Goal: Information Seeking & Learning: Check status

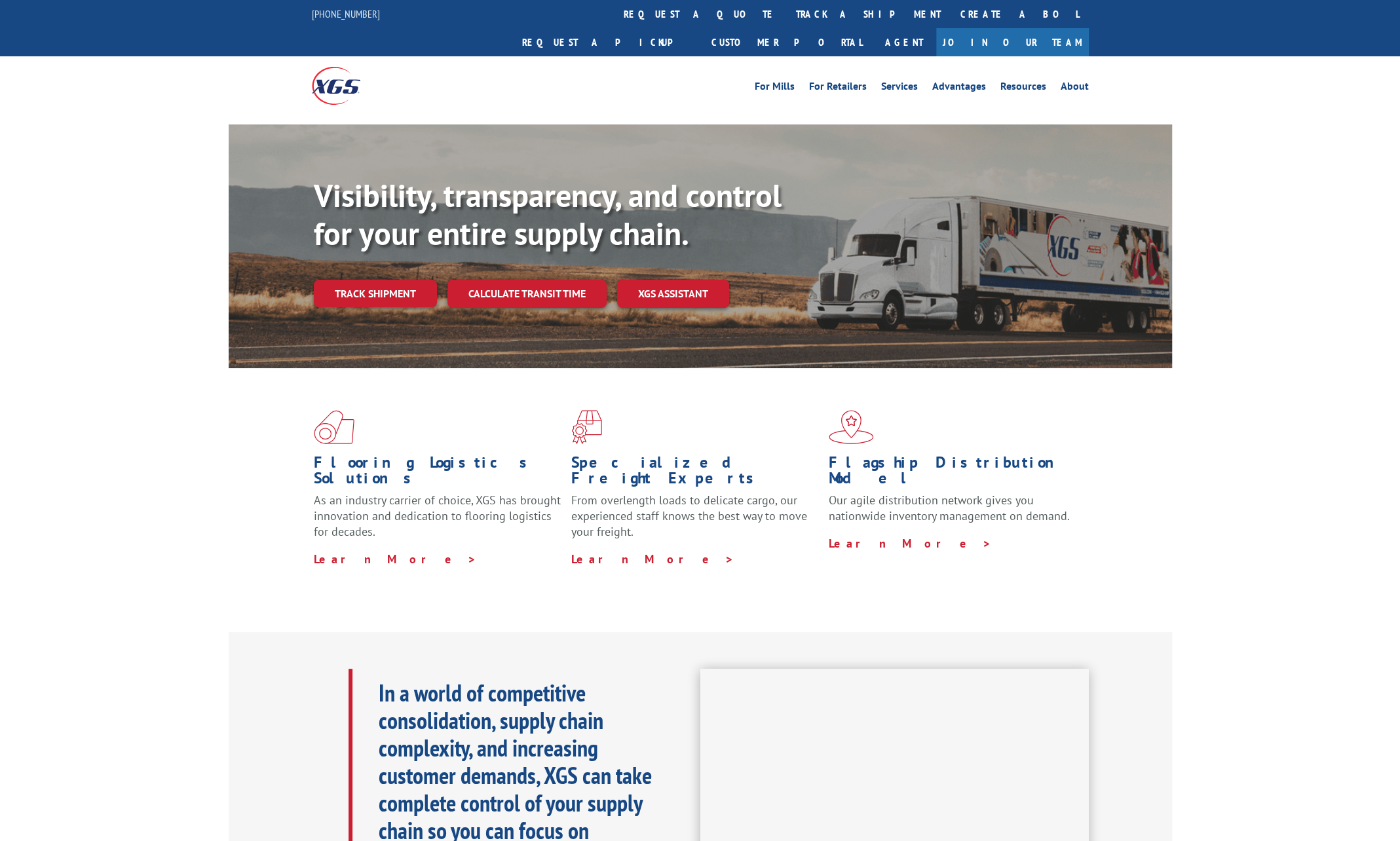
click at [386, 283] on div "Visibility, transparency, and control for your entire supply chain. Track shipm…" at bounding box center [743, 268] width 858 height 183
click at [390, 279] on link "Track shipment" at bounding box center [375, 293] width 123 height 27
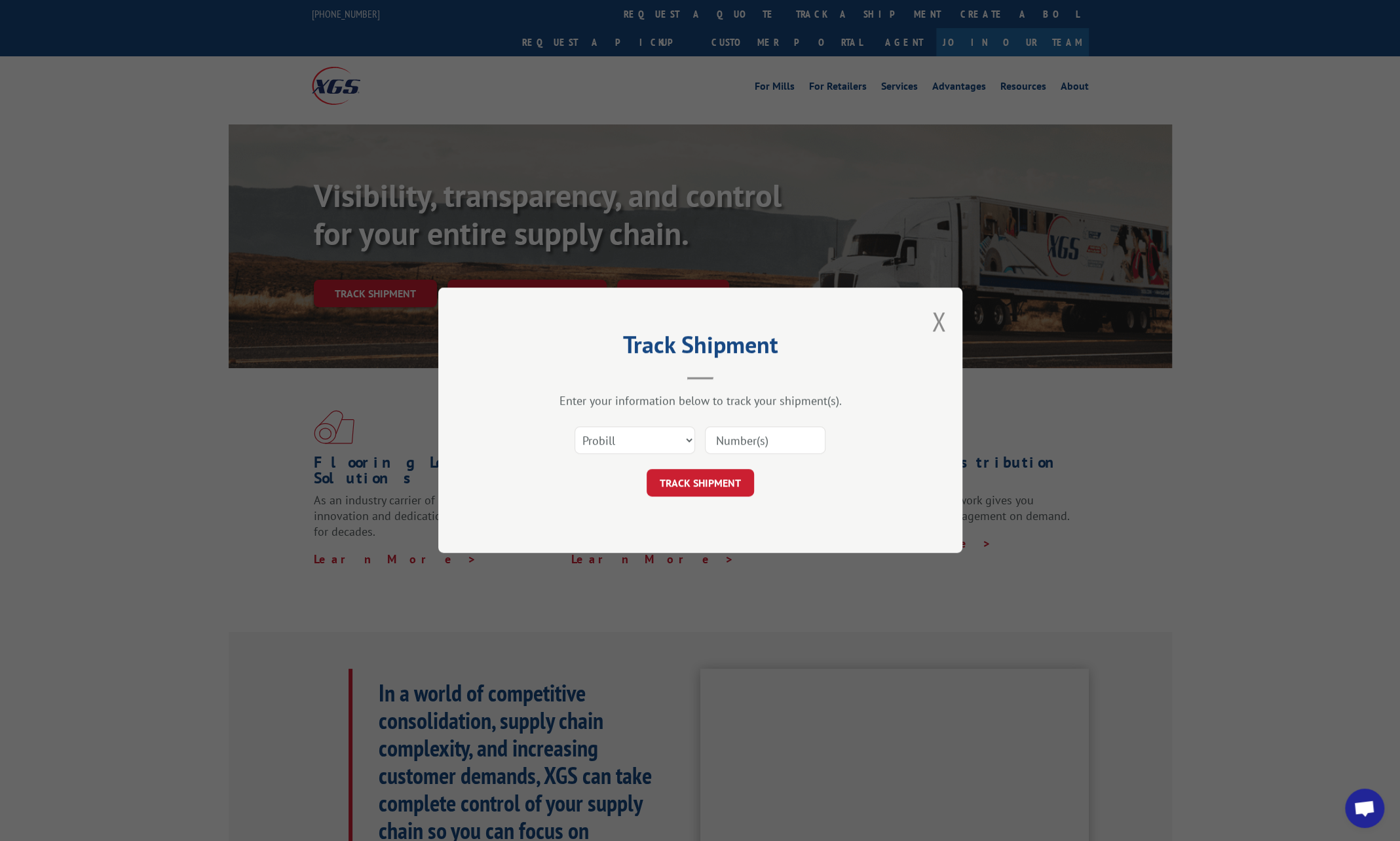
click at [763, 439] on input at bounding box center [765, 441] width 120 height 27
paste input "17687277"
type input "17687277"
click at [681, 485] on button "TRACK SHIPMENT" at bounding box center [700, 483] width 108 height 27
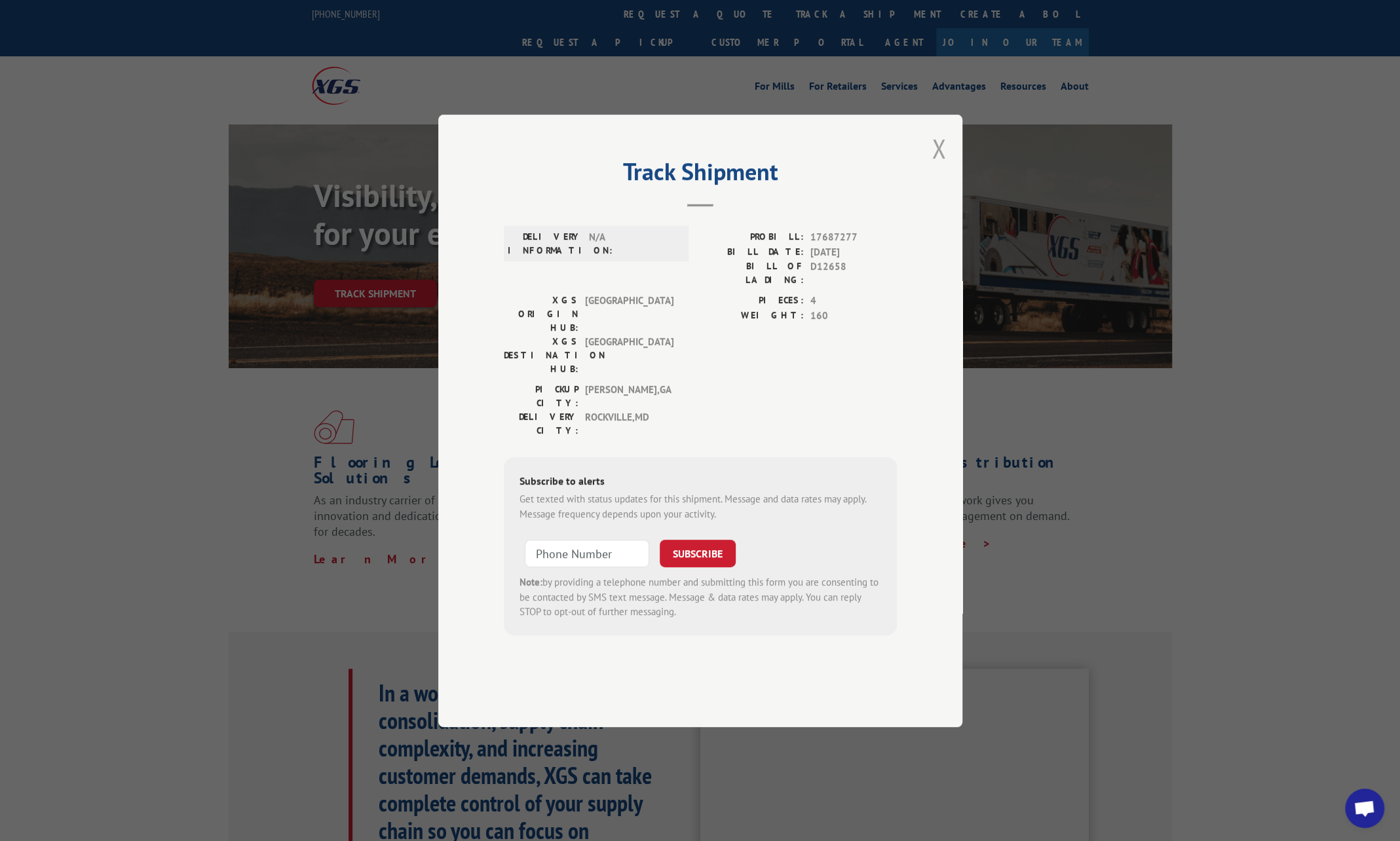
click at [937, 165] on button "Close modal" at bounding box center [938, 148] width 14 height 35
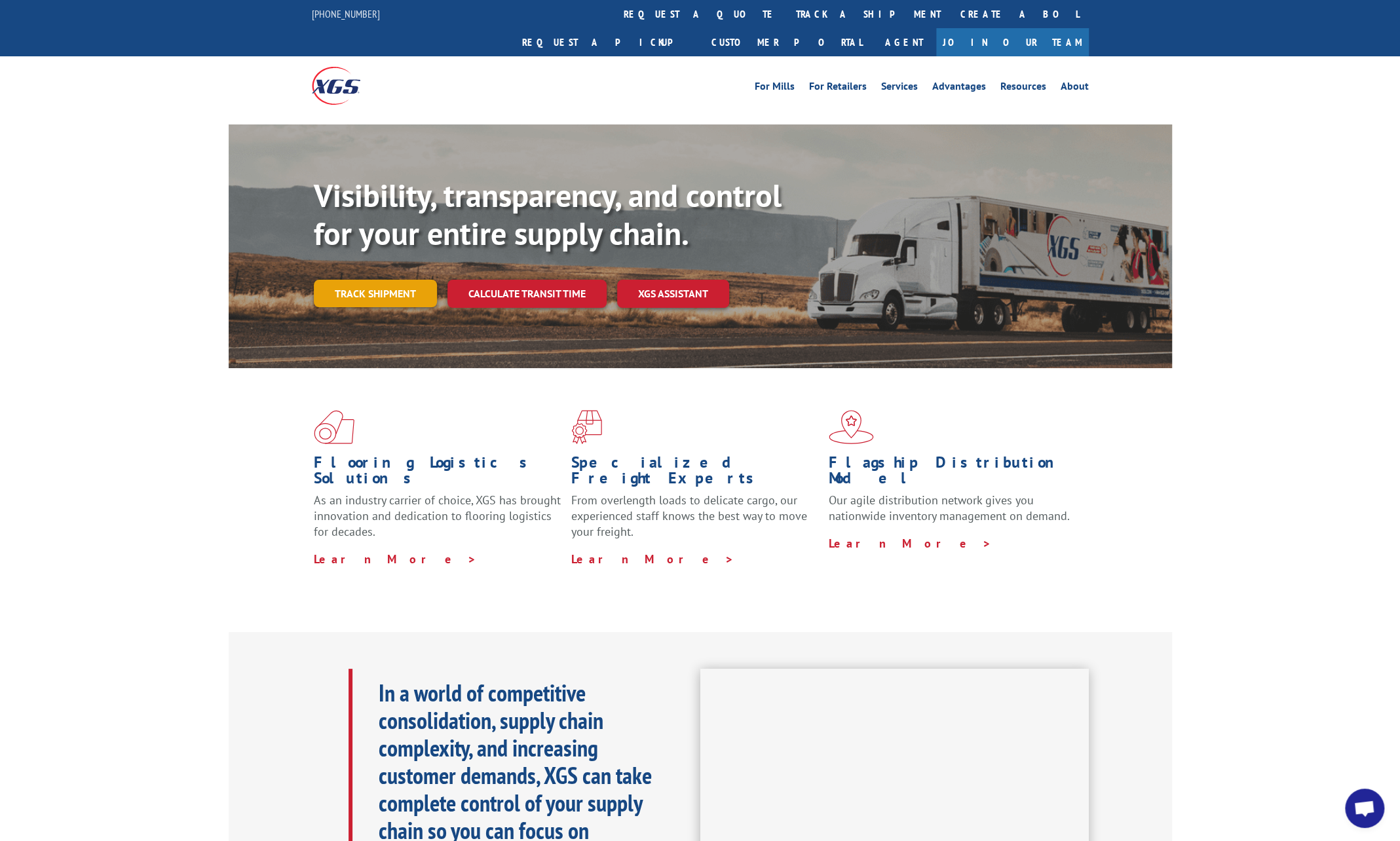
click at [358, 279] on link "Track shipment" at bounding box center [375, 293] width 123 height 27
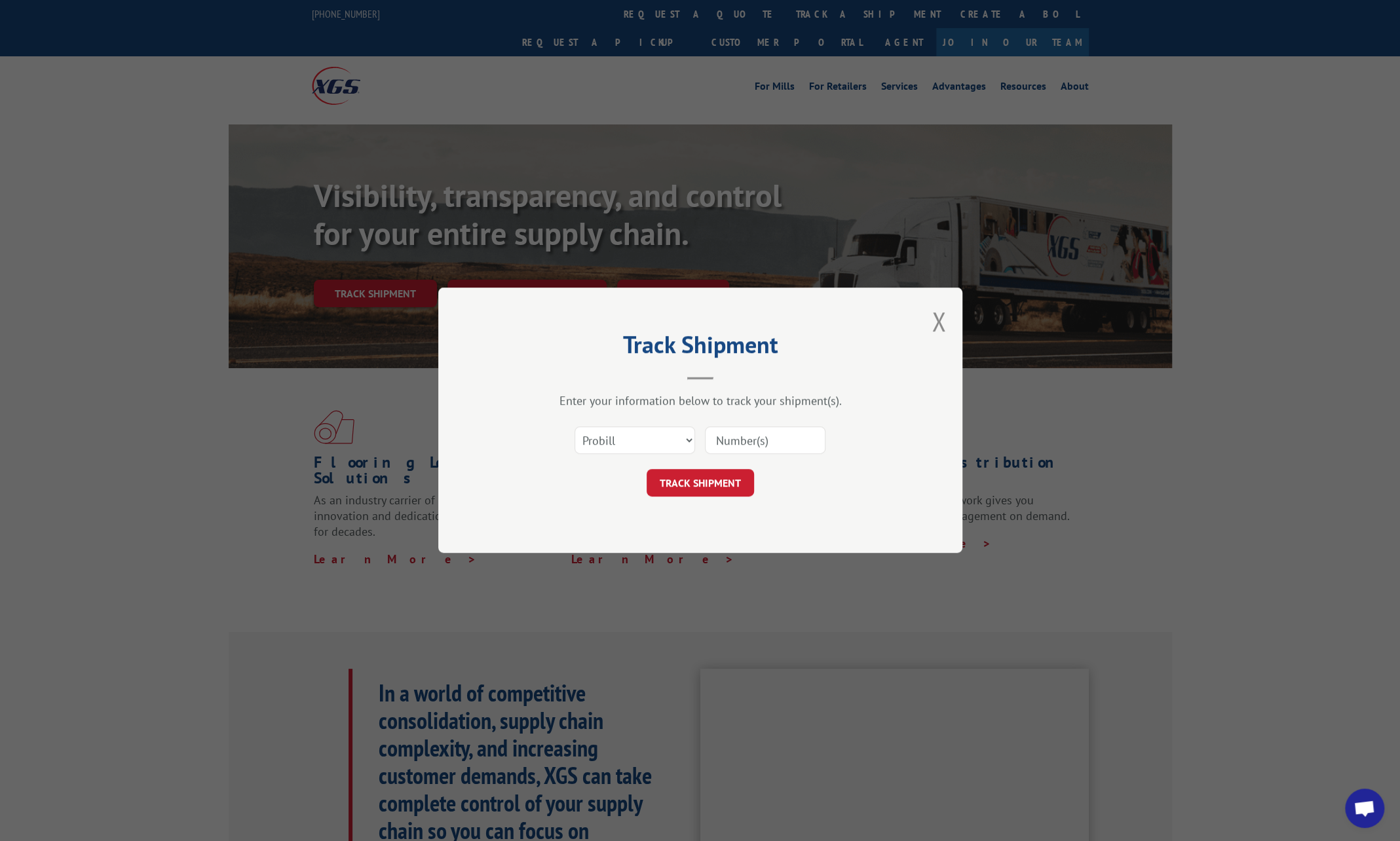
click at [728, 439] on input at bounding box center [765, 441] width 120 height 27
paste input "17664781"
type input "17664781"
click at [701, 481] on button "TRACK SHIPMENT" at bounding box center [700, 483] width 108 height 27
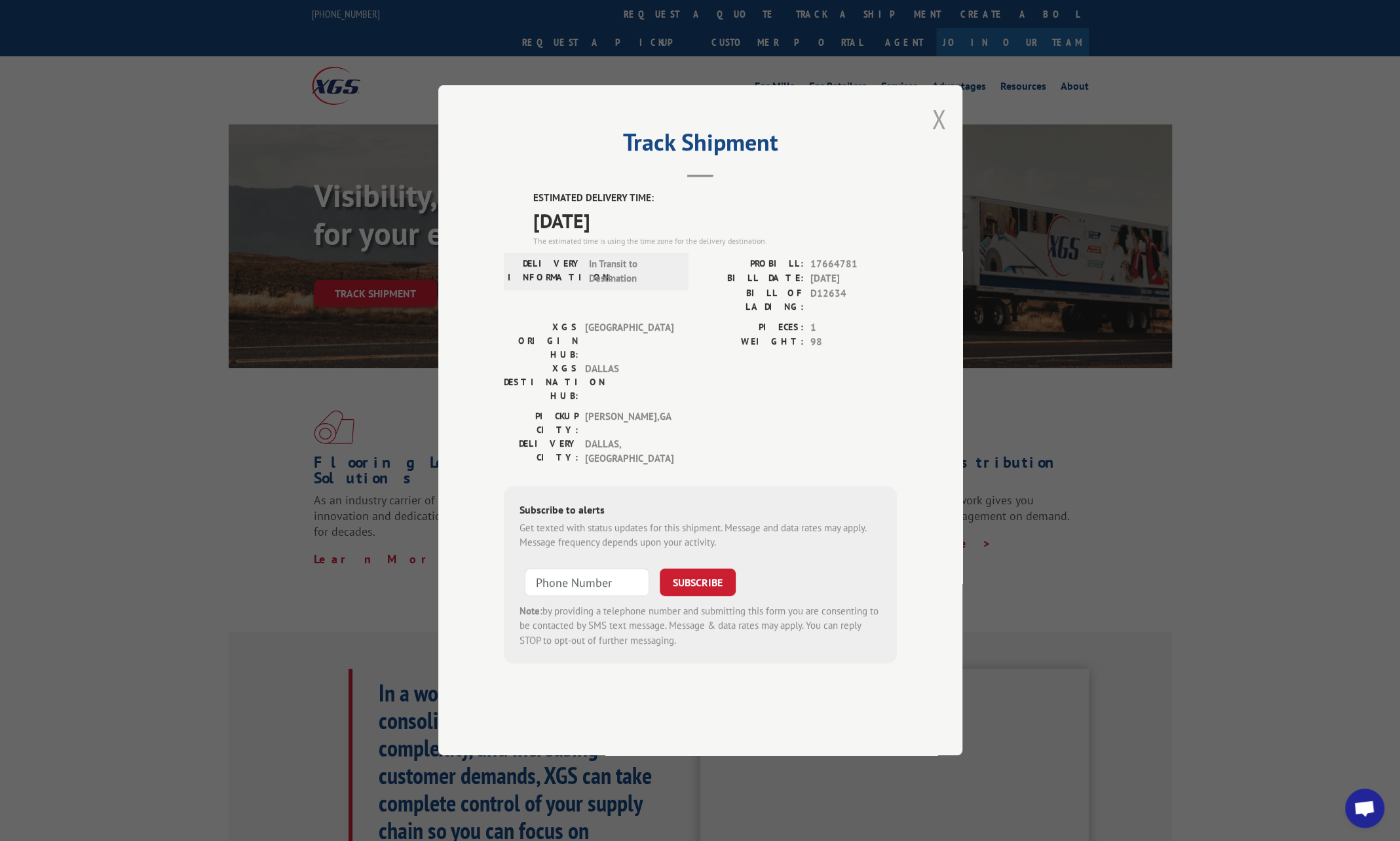
click at [940, 136] on button "Close modal" at bounding box center [938, 118] width 14 height 35
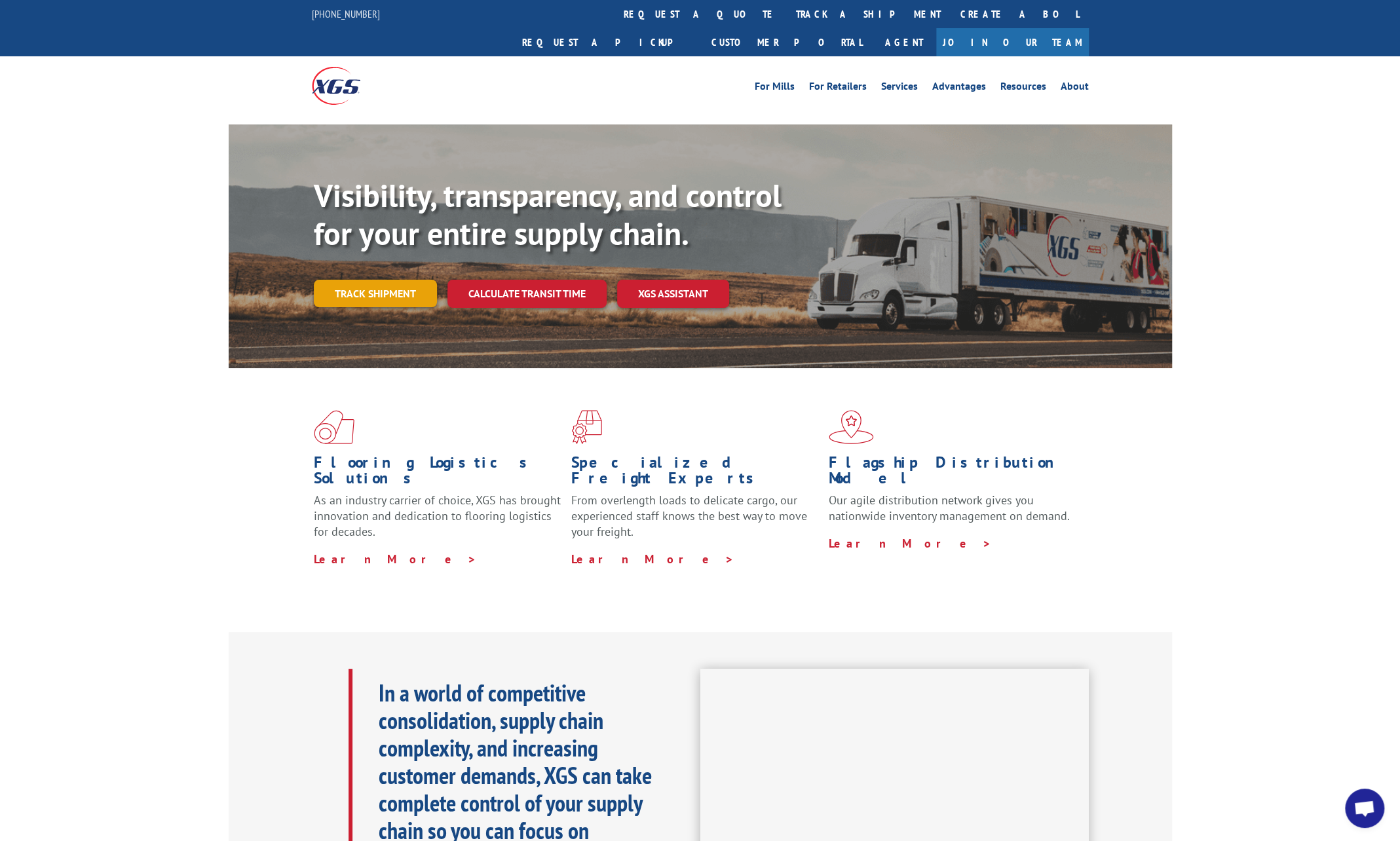
click at [386, 279] on link "Track shipment" at bounding box center [375, 293] width 123 height 27
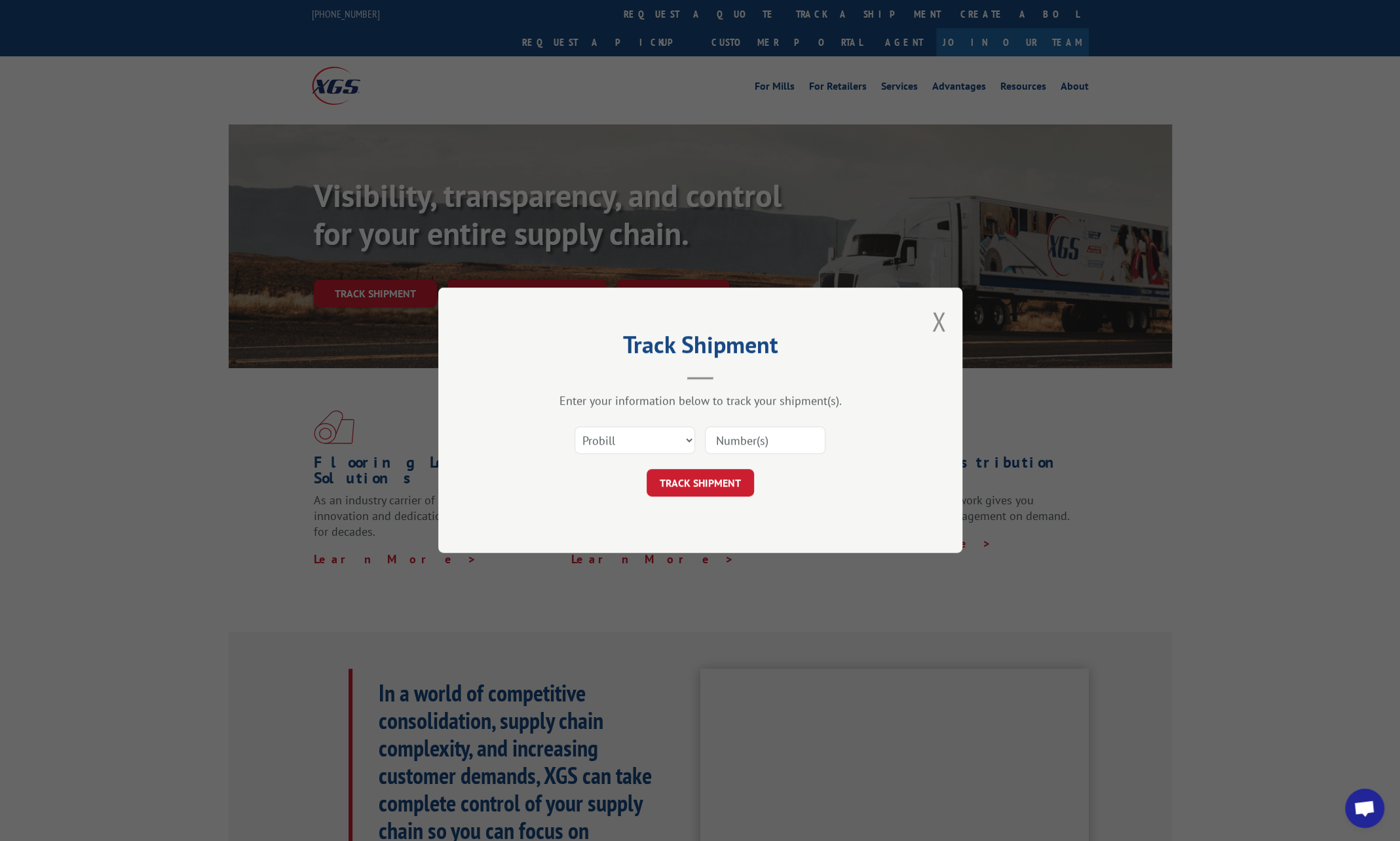
click at [760, 441] on input at bounding box center [765, 441] width 120 height 27
paste input "17672320"
type input "17672320"
click at [702, 478] on button "TRACK SHIPMENT" at bounding box center [700, 483] width 108 height 27
